Goal: Check status: Check status

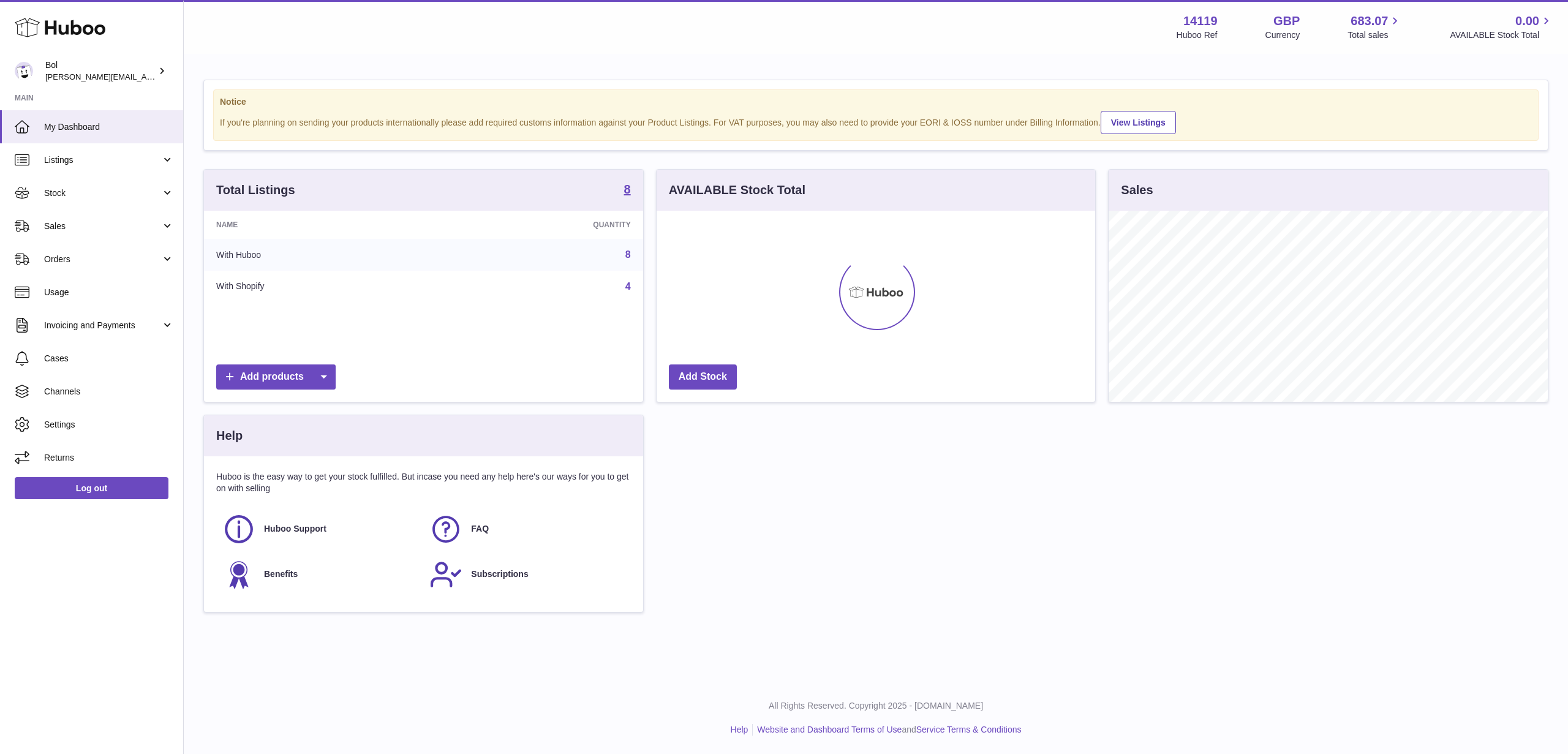
scroll to position [191, 438]
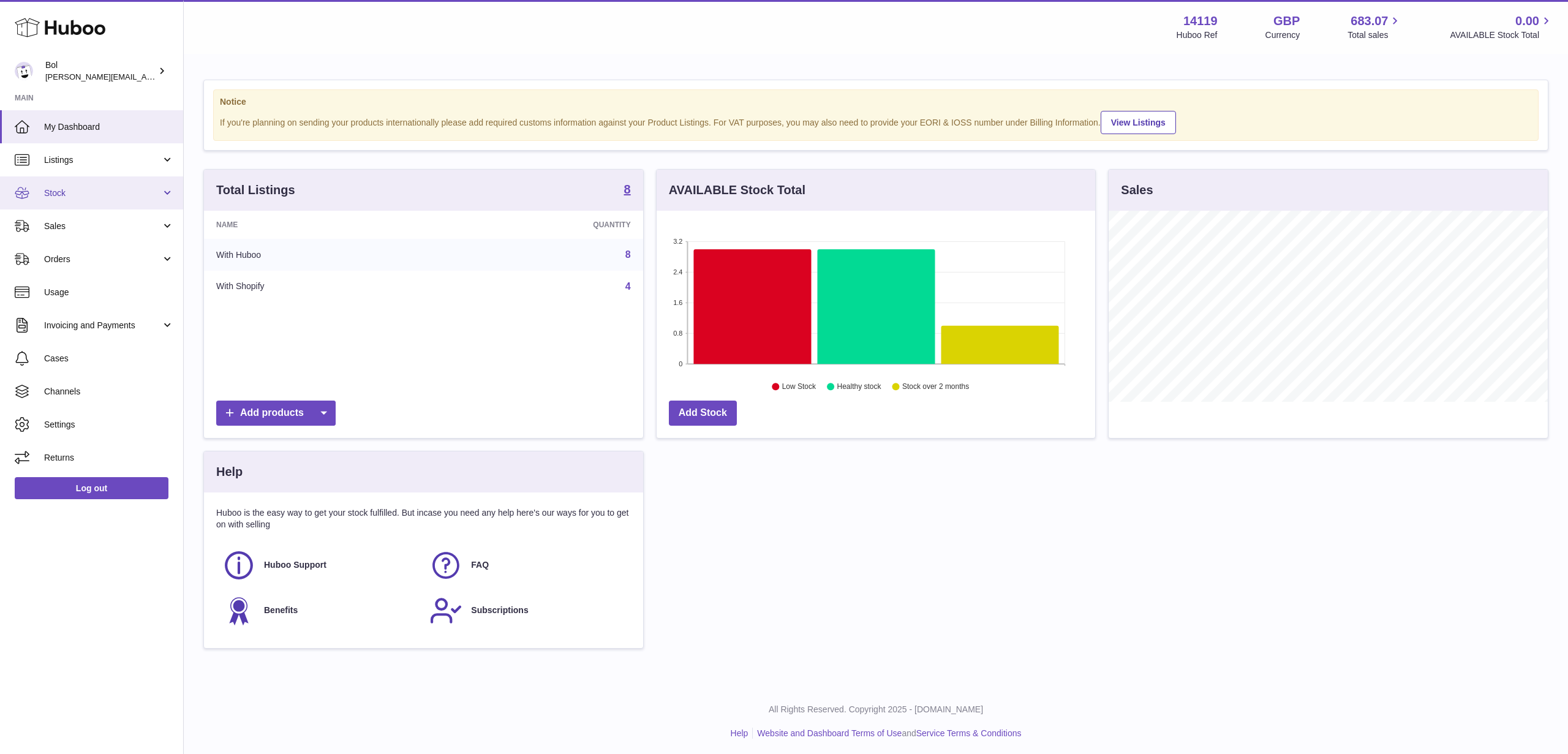
click at [119, 181] on link "Stock" at bounding box center [91, 193] width 183 height 33
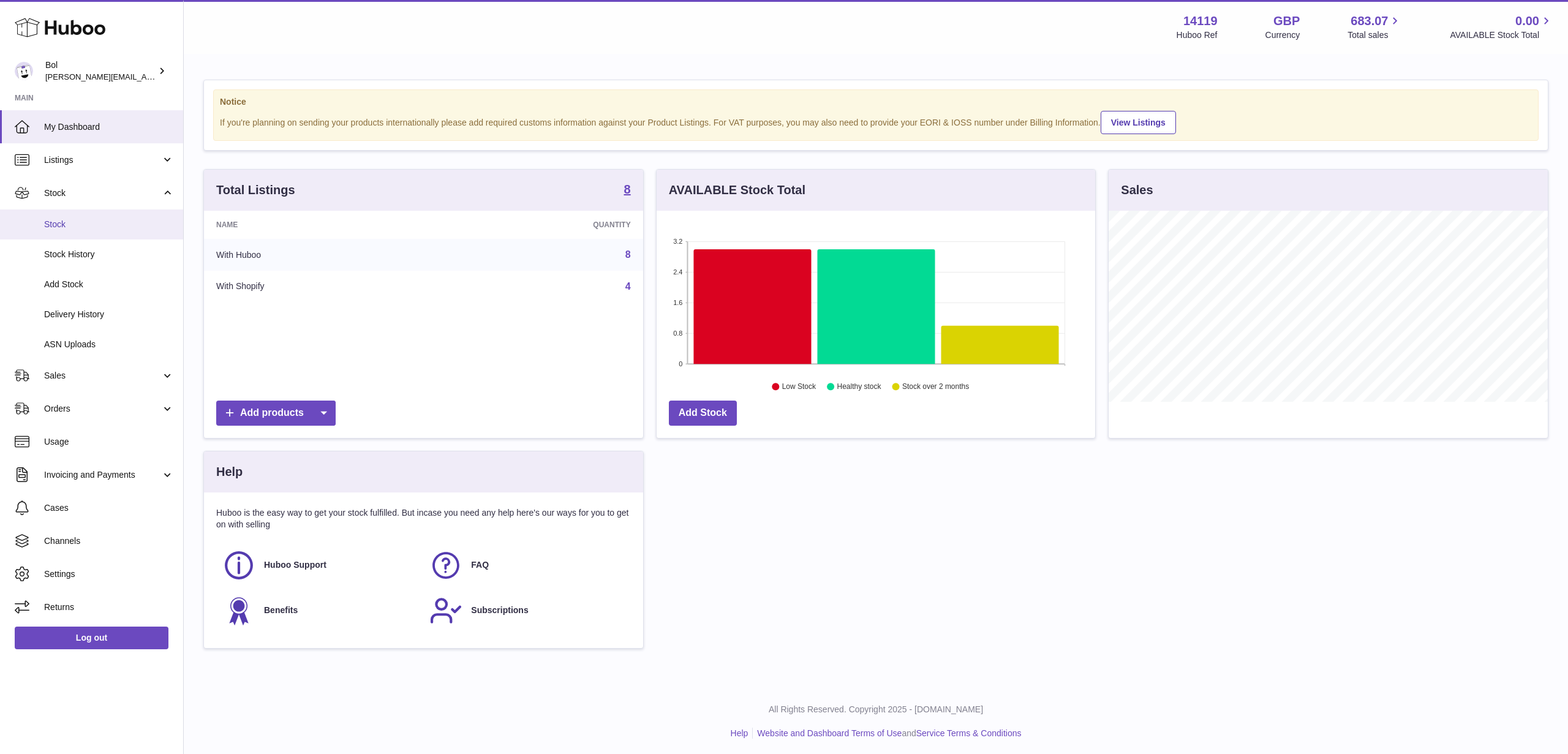
click at [111, 221] on span "Stock" at bounding box center [109, 224] width 129 height 12
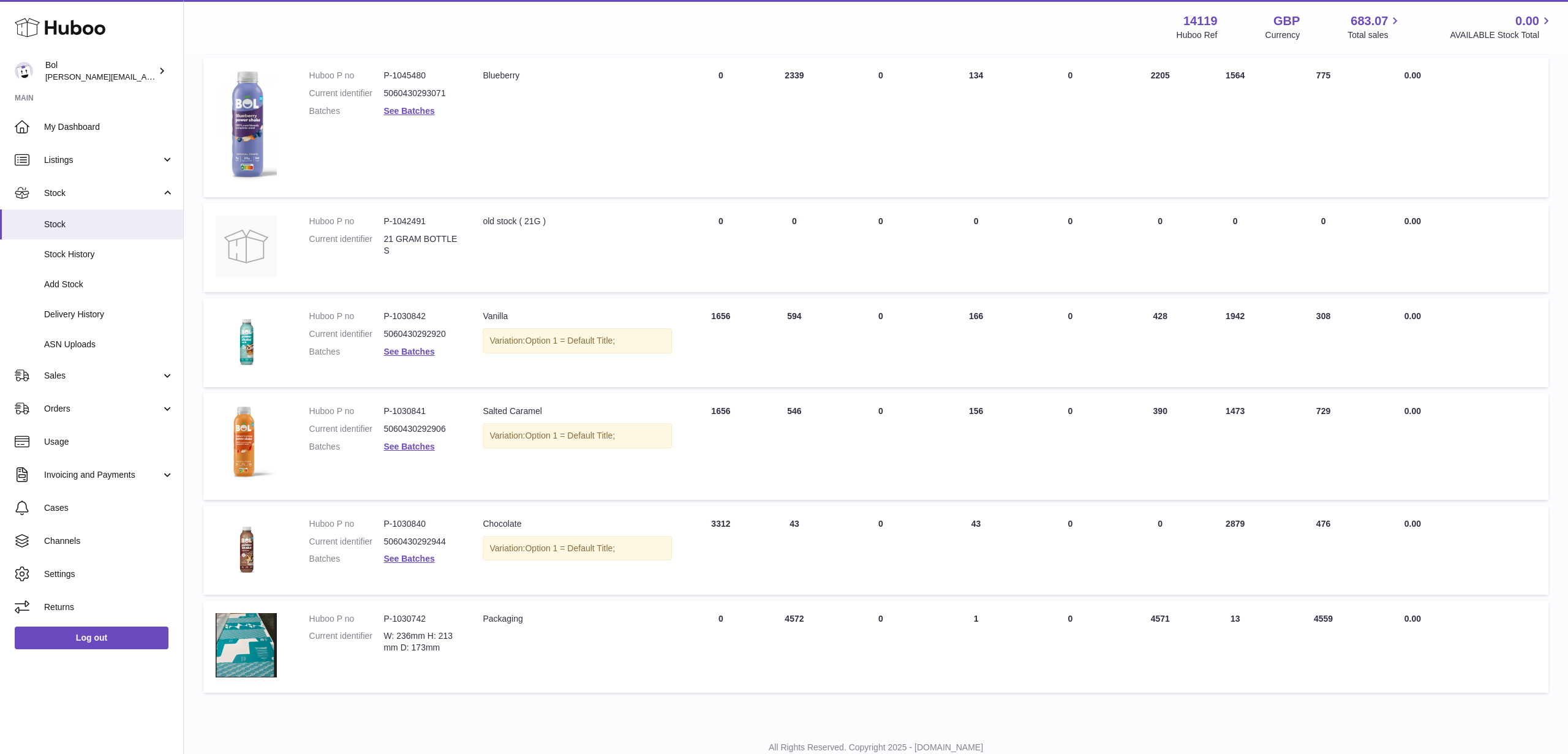
scroll to position [418, 0]
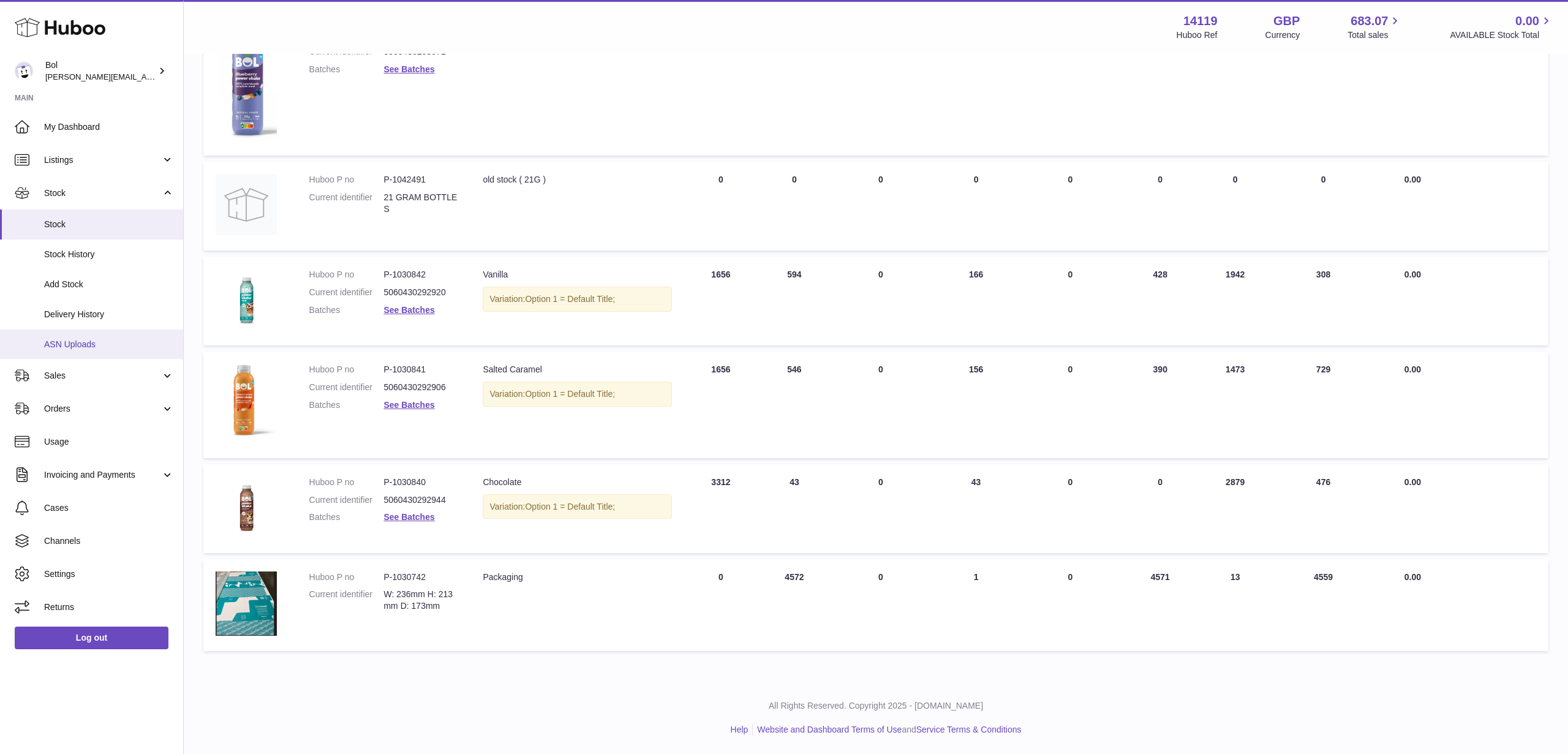
click at [87, 338] on span "ASN Uploads" at bounding box center [109, 344] width 129 height 12
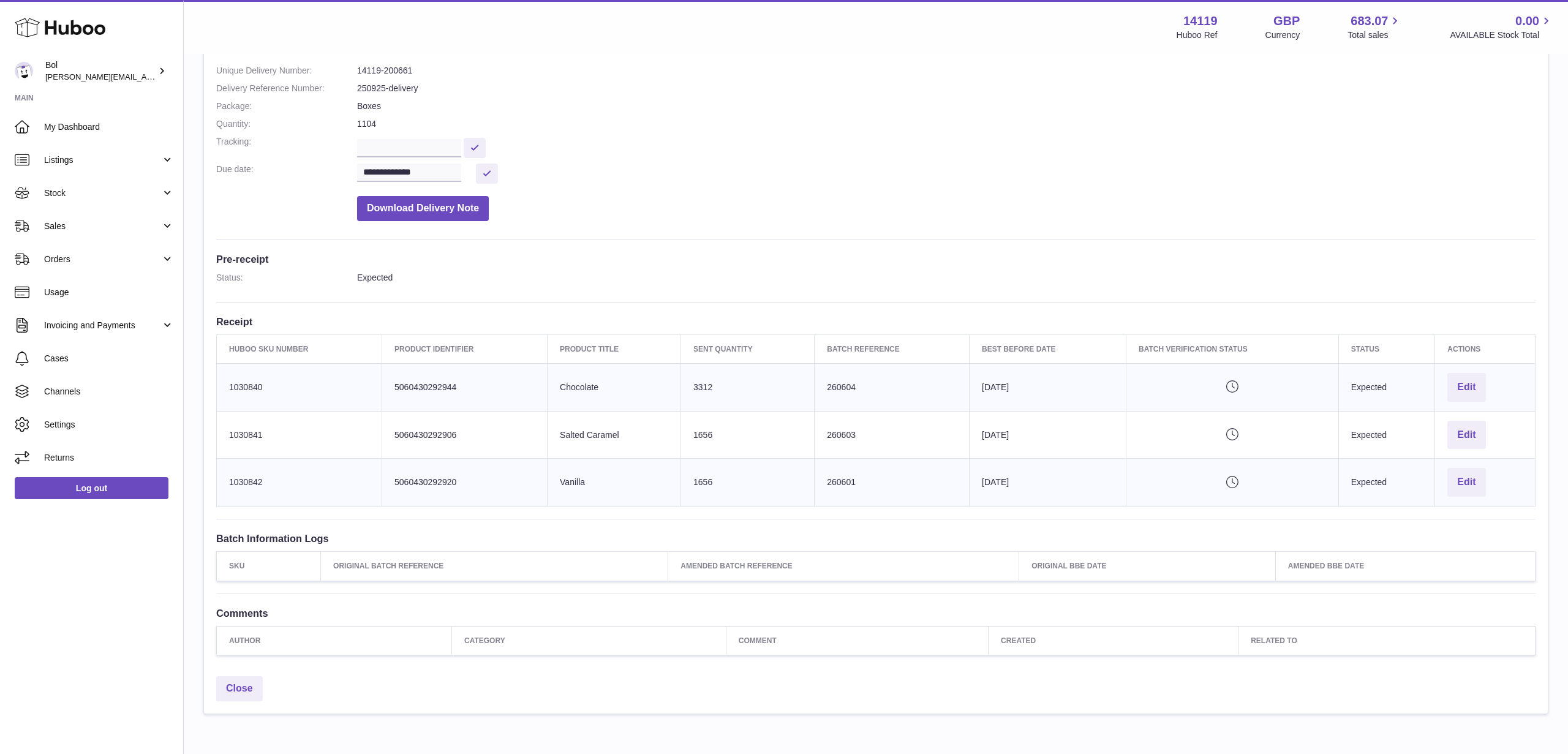
scroll to position [196, 0]
